Goal: Task Accomplishment & Management: Manage account settings

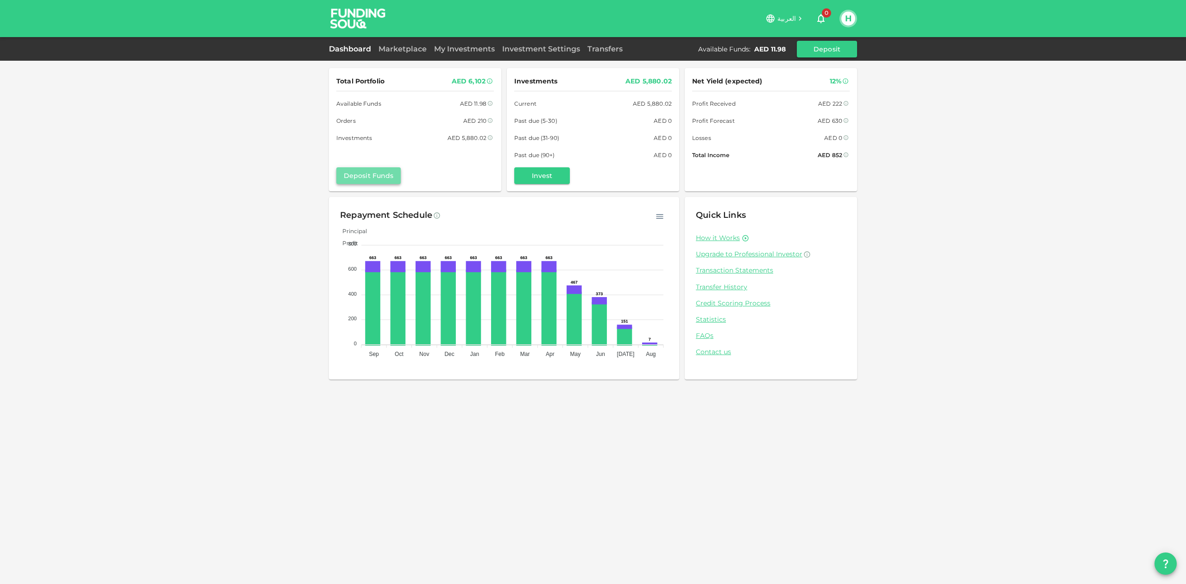
click at [373, 176] on button "Deposit Funds" at bounding box center [368, 175] width 64 height 17
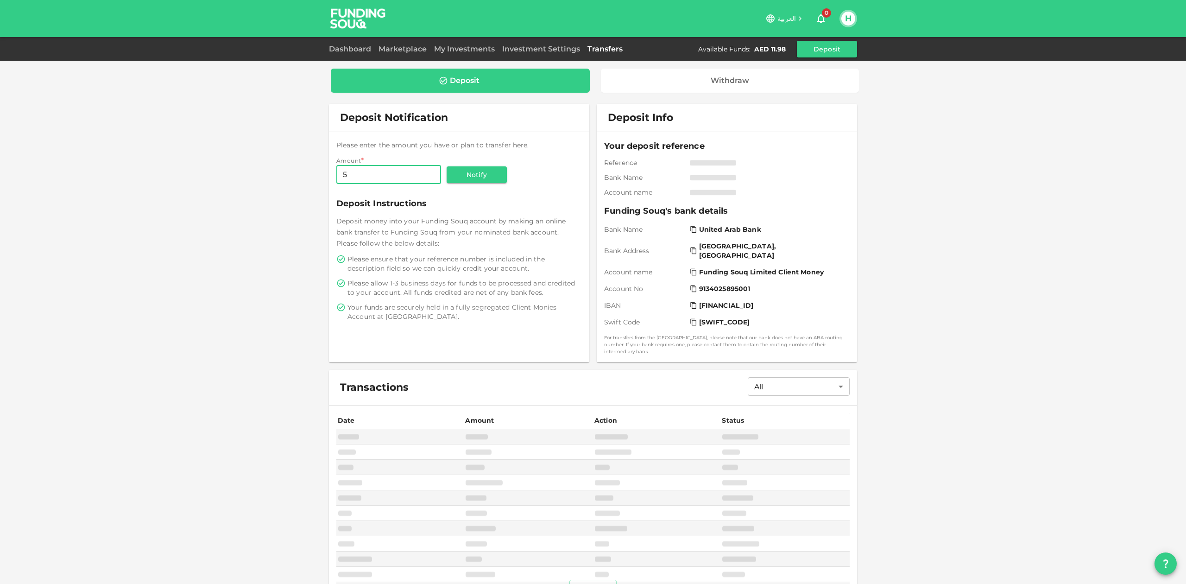
type input "5"
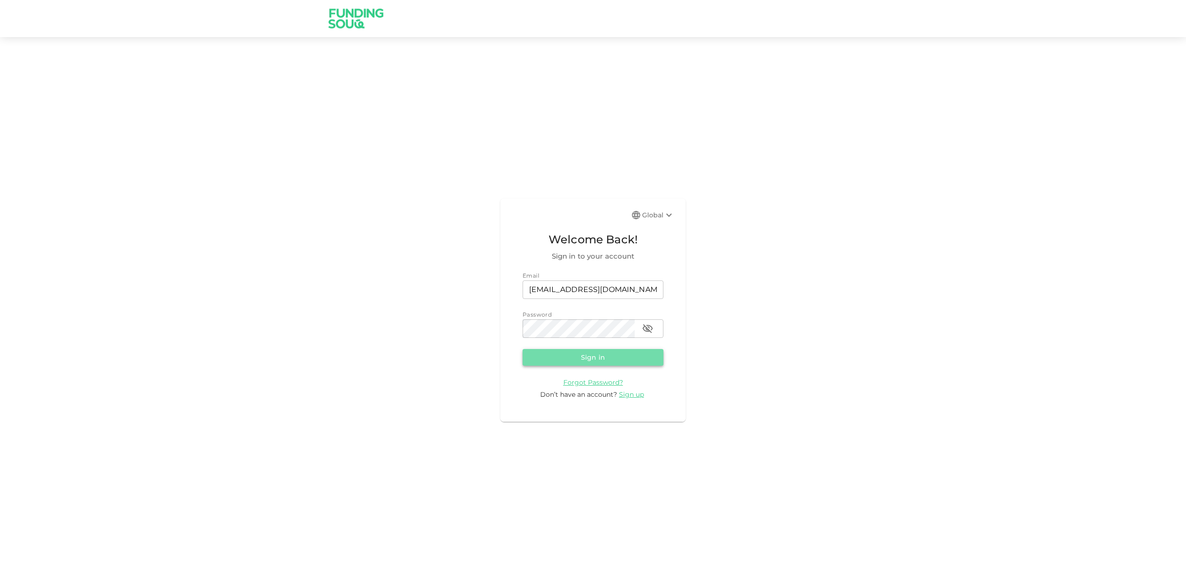
click at [610, 356] on button "Sign in" at bounding box center [592, 357] width 141 height 17
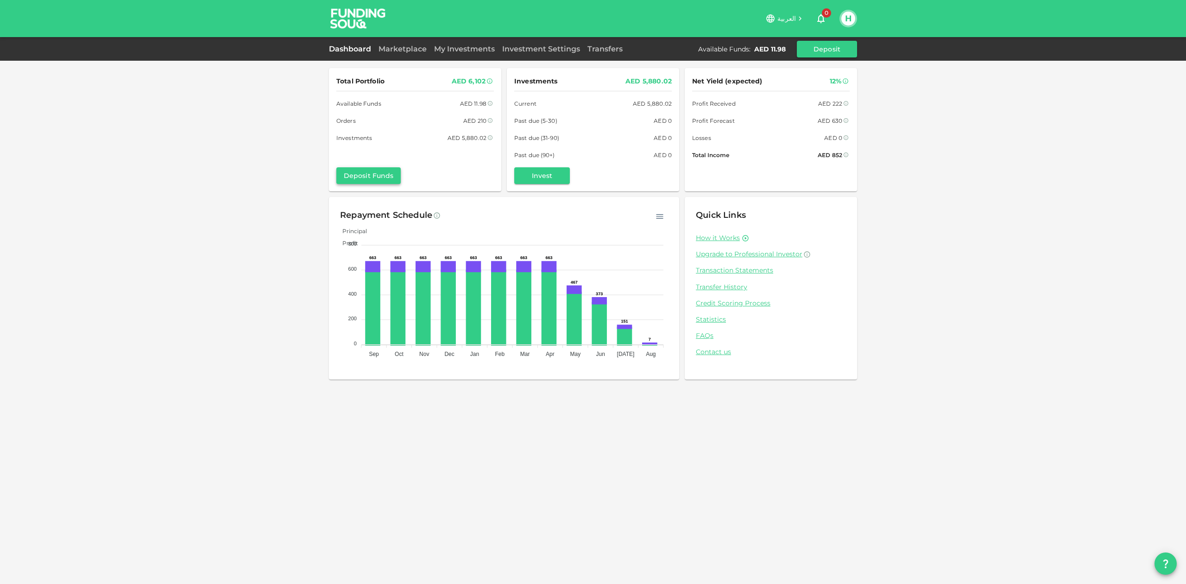
click at [384, 177] on button "Deposit Funds" at bounding box center [368, 175] width 64 height 17
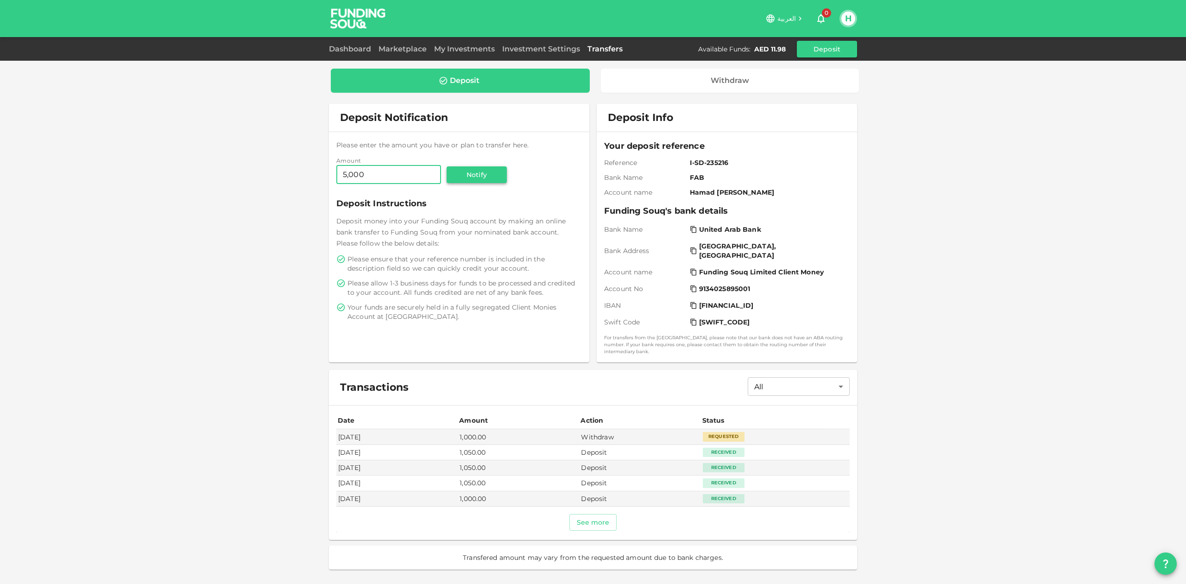
type input "5,000"
click at [467, 175] on button "Notify" at bounding box center [477, 174] width 60 height 17
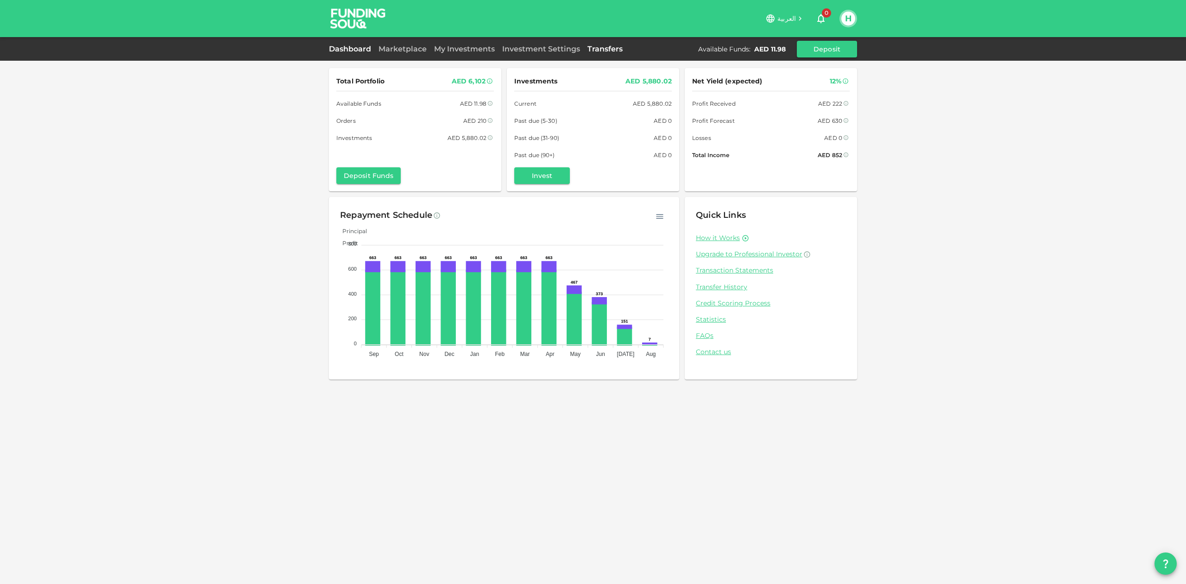
click at [604, 49] on link "Transfers" at bounding box center [605, 48] width 43 height 9
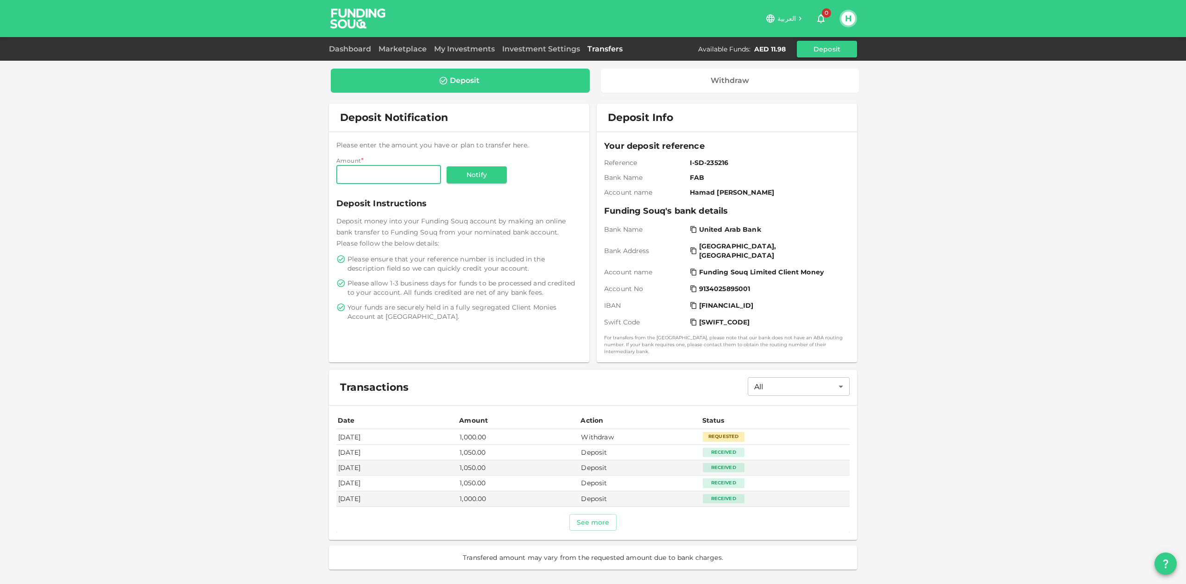
click at [736, 434] on div "Requested" at bounding box center [724, 436] width 42 height 9
click at [351, 430] on td "Sep 18, 2025" at bounding box center [396, 436] width 121 height 15
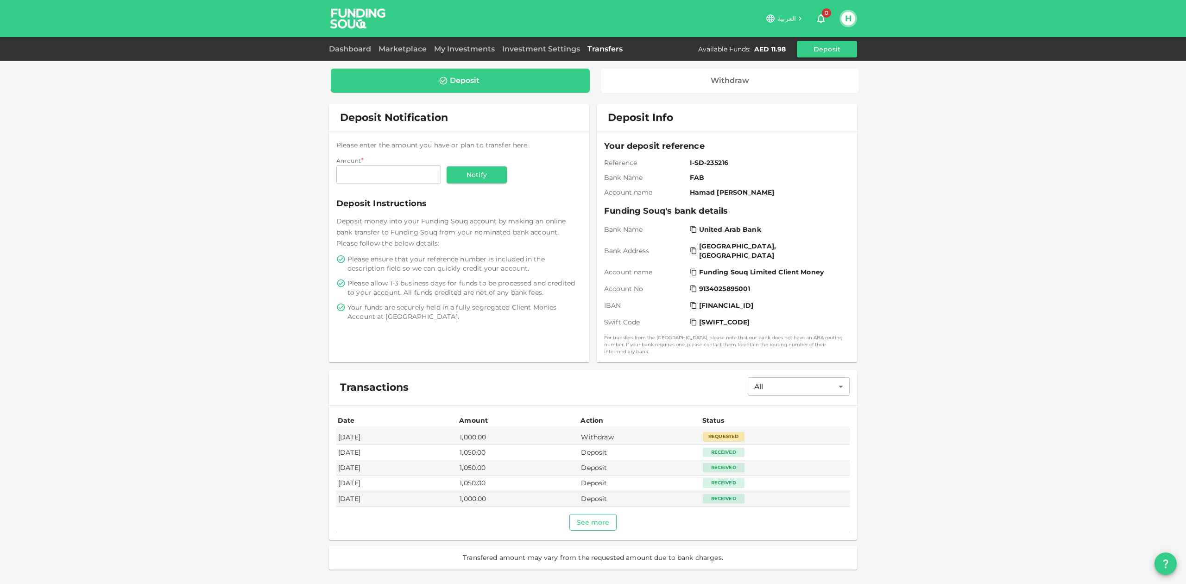
click at [593, 519] on button "See more" at bounding box center [593, 522] width 48 height 17
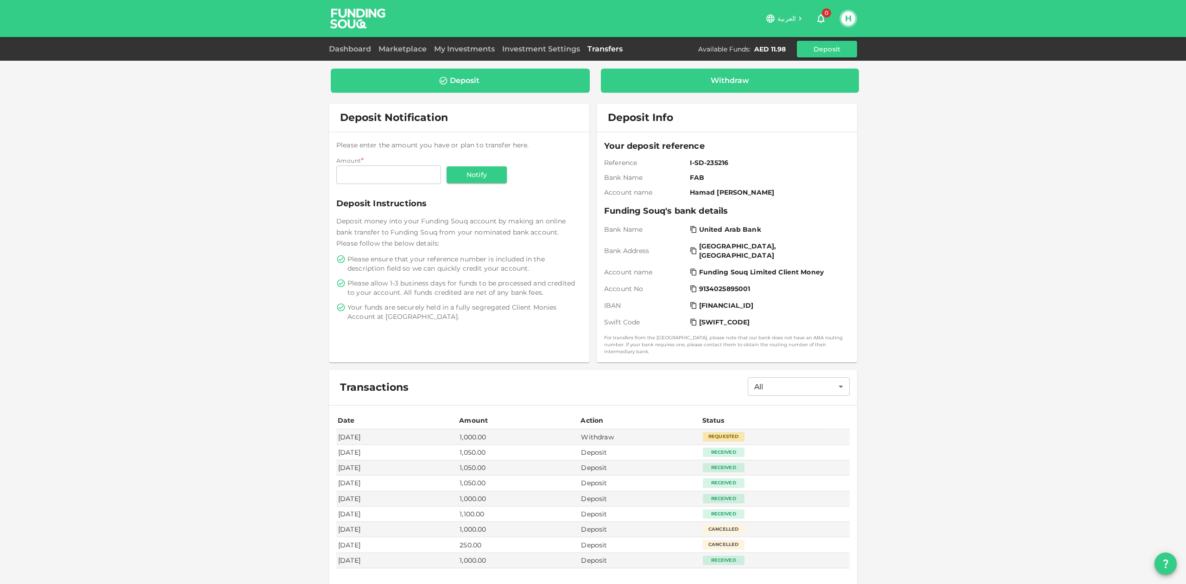
click at [730, 82] on div "Withdraw" at bounding box center [730, 80] width 38 height 9
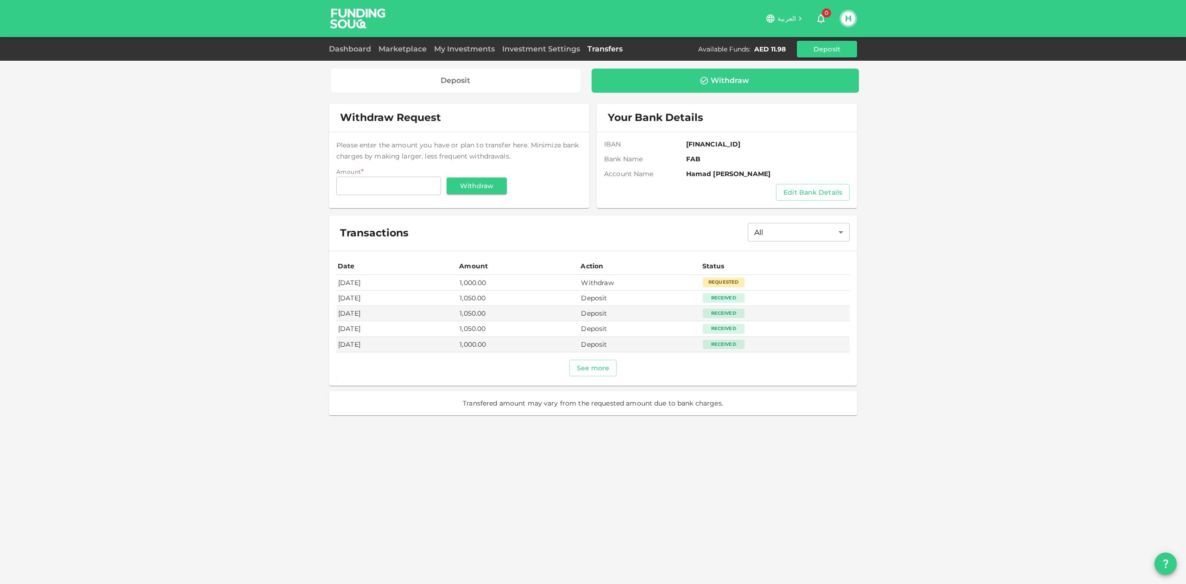
click at [618, 284] on td "Withdraw" at bounding box center [639, 282] width 121 height 15
click at [735, 278] on div "Requested" at bounding box center [724, 281] width 42 height 9
click at [725, 281] on div "Requested" at bounding box center [724, 281] width 42 height 9
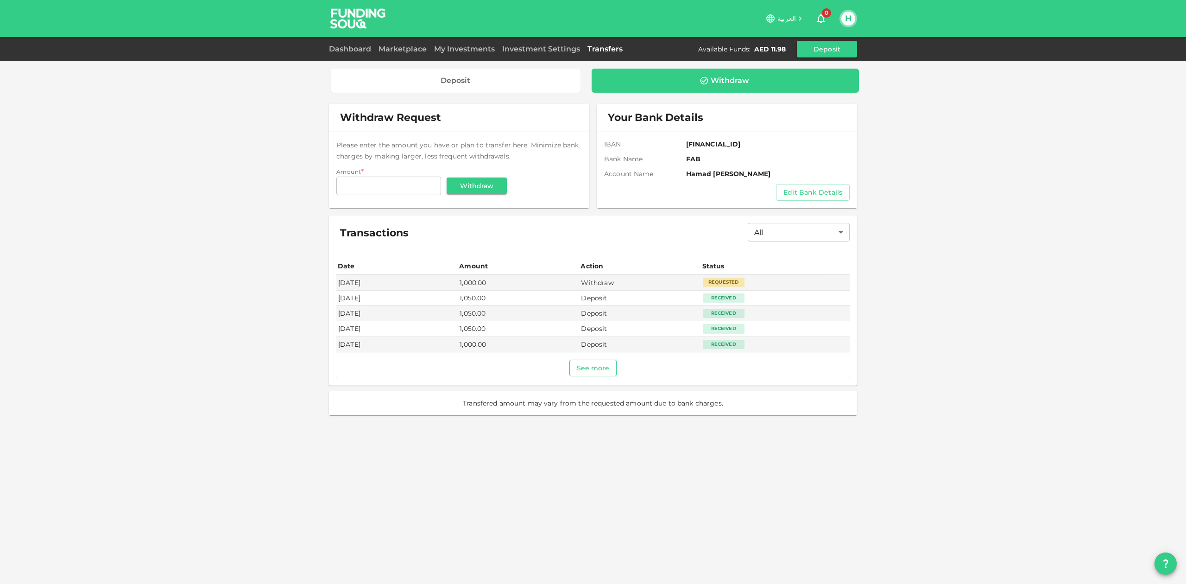
click at [587, 363] on button "See more" at bounding box center [593, 367] width 48 height 17
